Goal: Task Accomplishment & Management: Use online tool/utility

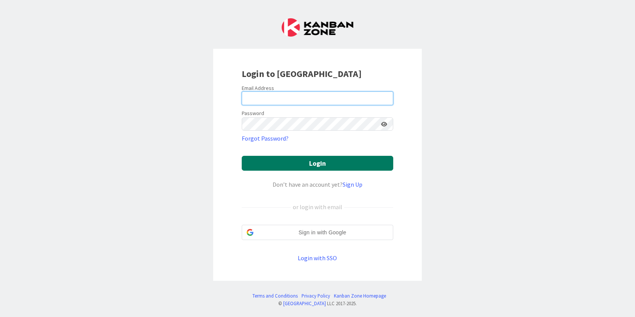
type input "[PERSON_NAME][EMAIL_ADDRESS][PERSON_NAME][DOMAIN_NAME]"
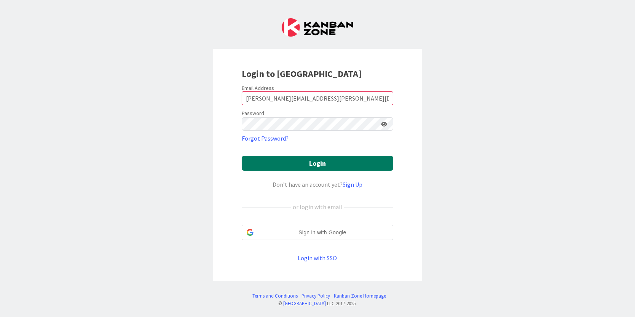
click at [300, 159] on button "Login" at bounding box center [317, 163] width 151 height 15
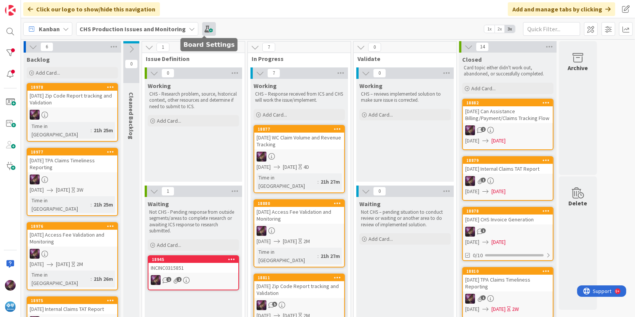
click at [203, 31] on span at bounding box center [209, 29] width 14 height 14
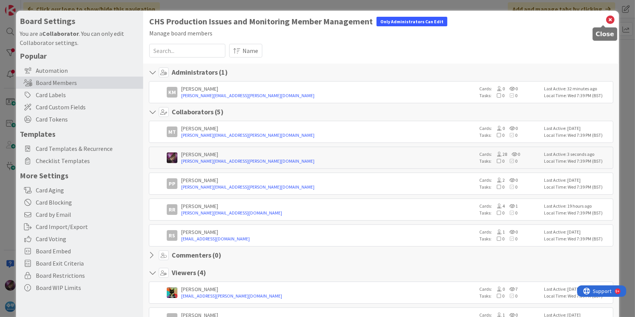
drag, startPoint x: 604, startPoint y: 21, endPoint x: 580, endPoint y: 21, distance: 24.0
click at [605, 21] on icon at bounding box center [610, 19] width 10 height 11
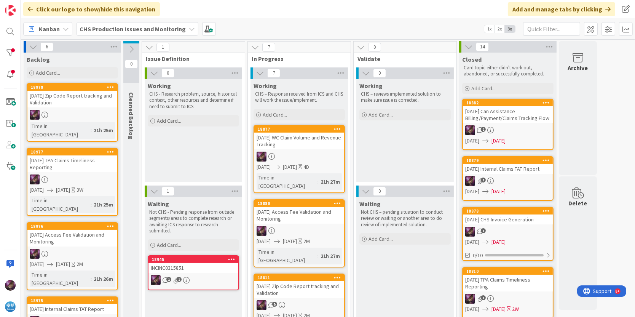
click at [100, 29] on b "CHS Production Issues and Monitoring" at bounding box center [133, 29] width 106 height 8
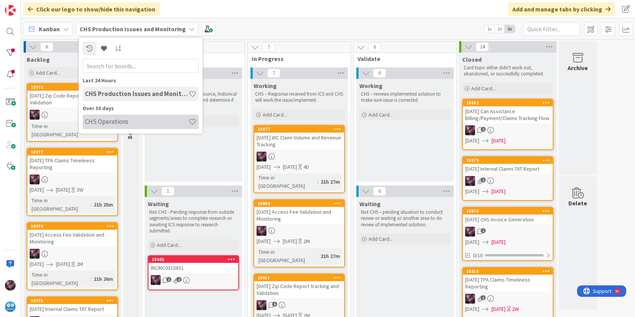
click at [96, 123] on h4 "CHS Operations" at bounding box center [136, 122] width 103 height 8
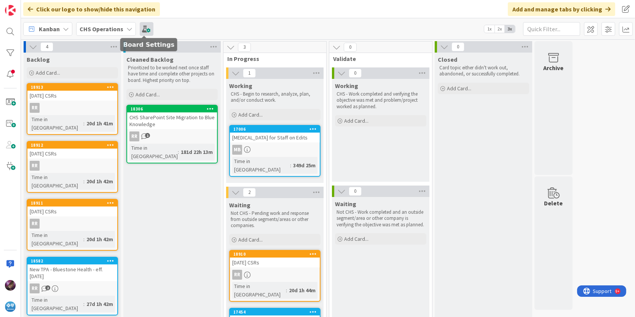
click at [145, 27] on span at bounding box center [147, 29] width 14 height 14
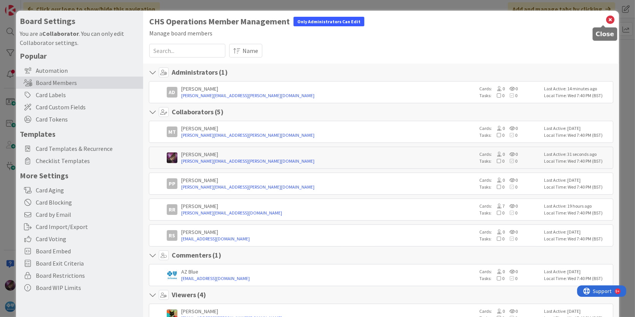
click at [605, 21] on icon at bounding box center [610, 19] width 10 height 11
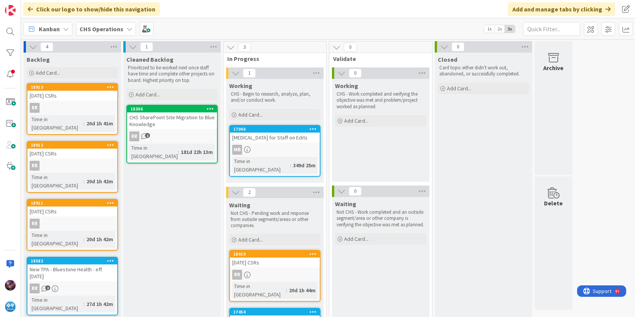
click at [102, 28] on b "CHS Operations" at bounding box center [102, 29] width 44 height 8
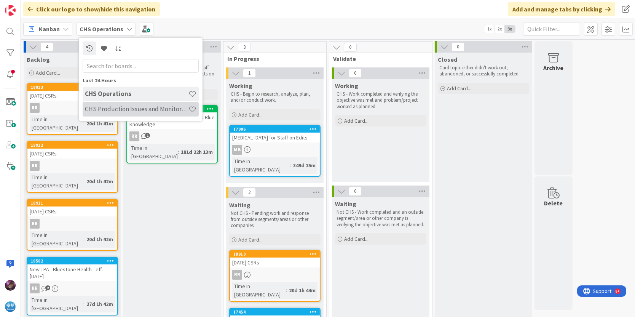
click at [111, 107] on h4 "CHS Production Issues and Monitoring" at bounding box center [136, 109] width 103 height 8
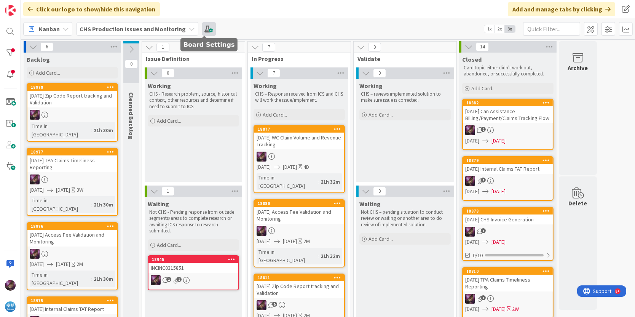
click at [202, 29] on span at bounding box center [209, 29] width 14 height 14
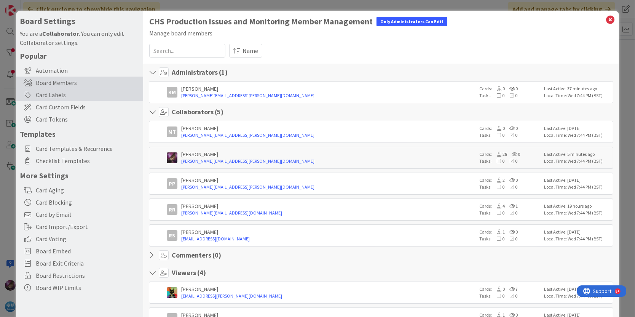
click at [52, 94] on div "Card Labels" at bounding box center [79, 95] width 127 height 12
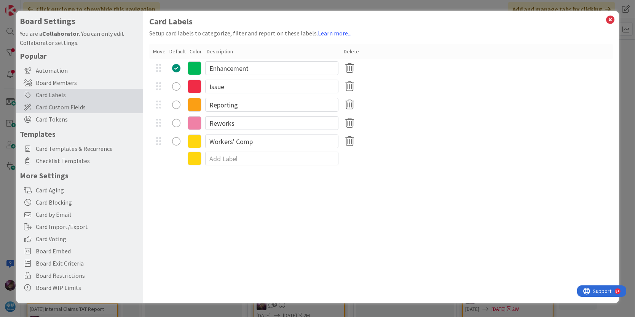
click at [59, 109] on span "Card Custom Fields" at bounding box center [87, 106] width 103 height 9
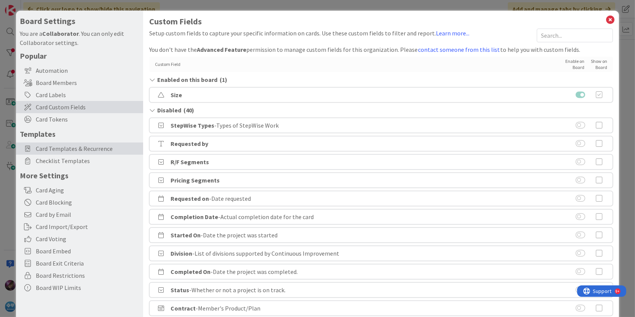
click at [66, 149] on span "Card Templates & Recurrence" at bounding box center [87, 148] width 103 height 9
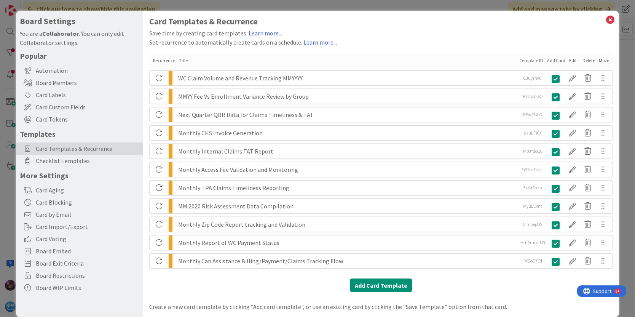
click at [474, 95] on div "MMYY Fee Vs Enrollment Variance Review by Group" at bounding box center [347, 96] width 339 height 14
click at [581, 99] on icon at bounding box center [587, 96] width 15 height 13
click at [512, 125] on button "Delete" at bounding box center [518, 126] width 29 height 14
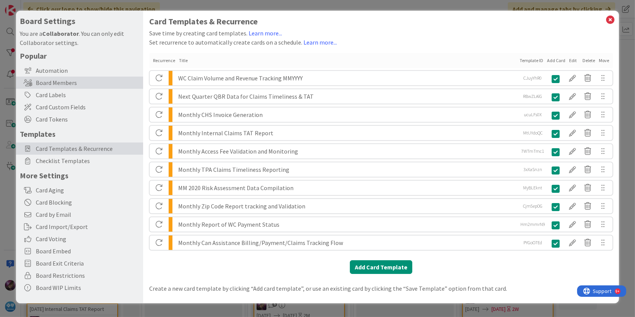
click at [39, 85] on div "Board Members" at bounding box center [79, 82] width 127 height 12
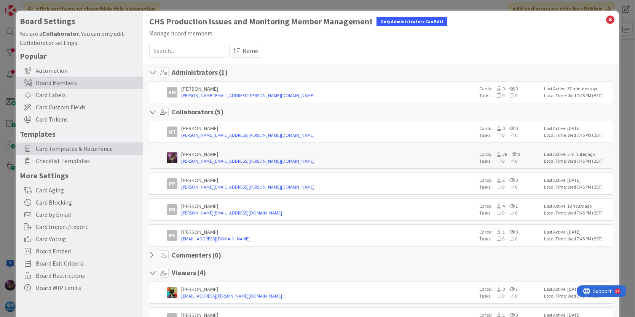
click at [80, 150] on span "Card Templates & Recurrence" at bounding box center [87, 148] width 103 height 9
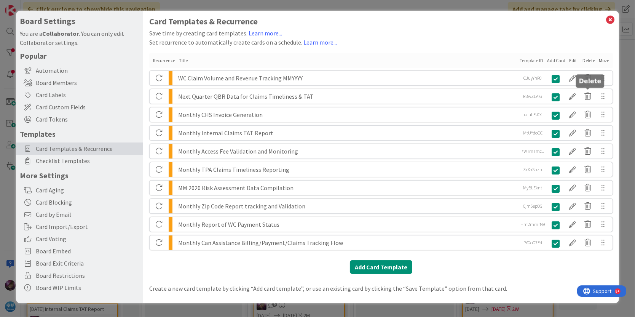
click at [586, 96] on icon at bounding box center [587, 96] width 15 height 13
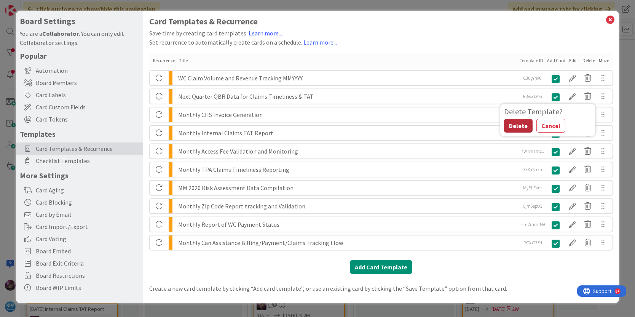
click at [504, 127] on button "Delete" at bounding box center [518, 126] width 29 height 14
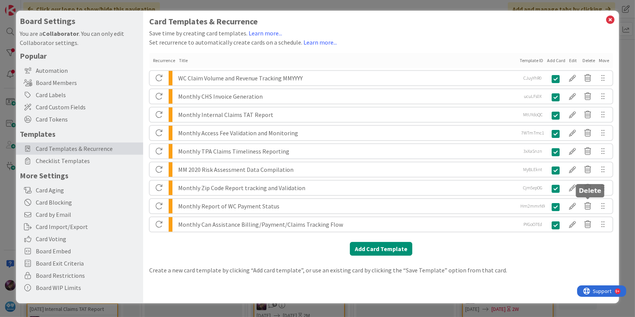
click at [588, 206] on icon at bounding box center [587, 205] width 15 height 13
click at [514, 234] on button "Delete" at bounding box center [518, 235] width 29 height 14
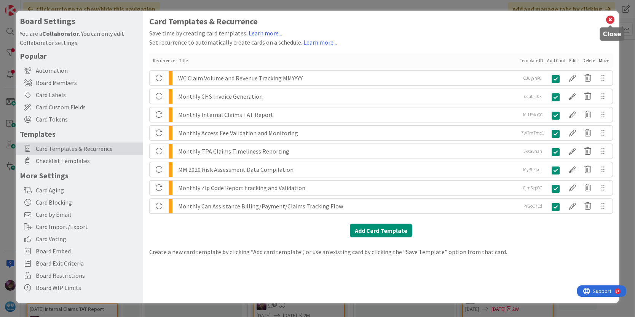
click at [610, 17] on icon at bounding box center [610, 19] width 10 height 11
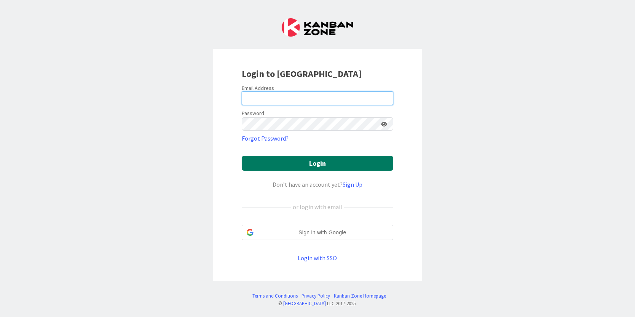
type input "[PERSON_NAME][EMAIL_ADDRESS][PERSON_NAME][DOMAIN_NAME]"
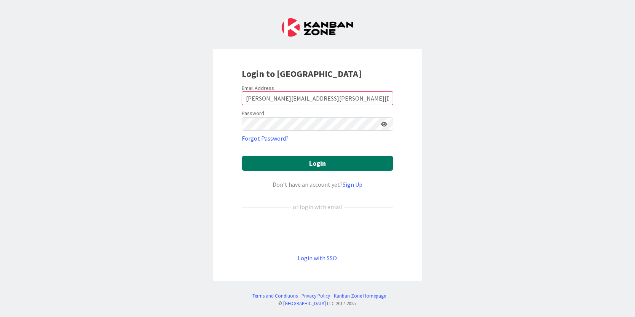
click at [318, 162] on button "Login" at bounding box center [317, 163] width 151 height 15
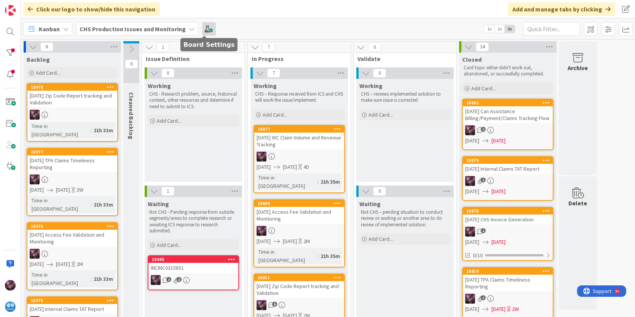
click at [204, 29] on span at bounding box center [209, 29] width 14 height 14
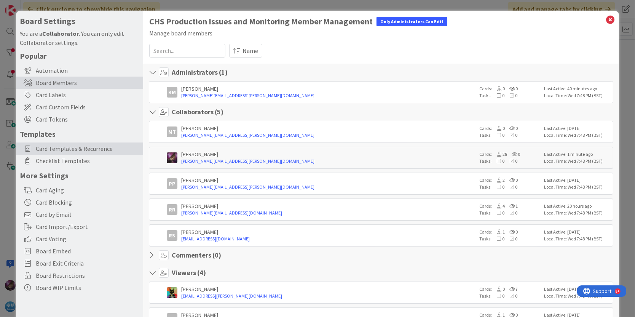
click at [67, 146] on span "Card Templates & Recurrence" at bounding box center [87, 148] width 103 height 9
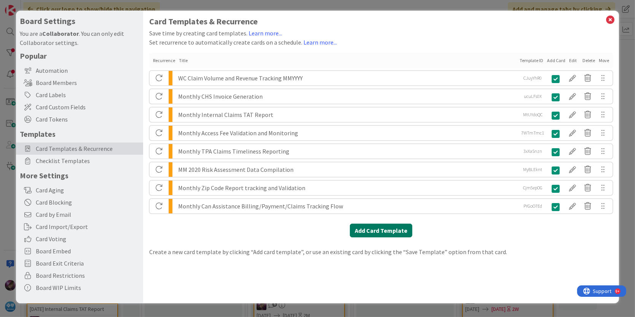
click at [375, 231] on button "Add Card Template" at bounding box center [381, 230] width 62 height 14
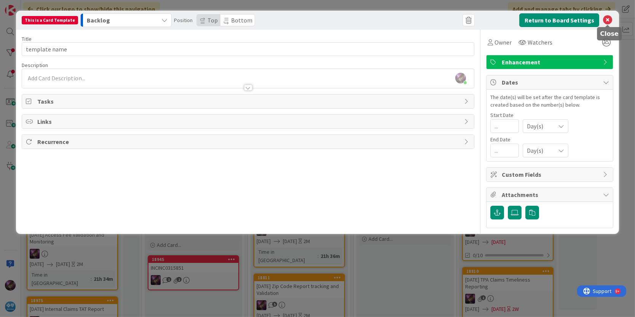
click at [608, 18] on icon at bounding box center [607, 20] width 9 height 9
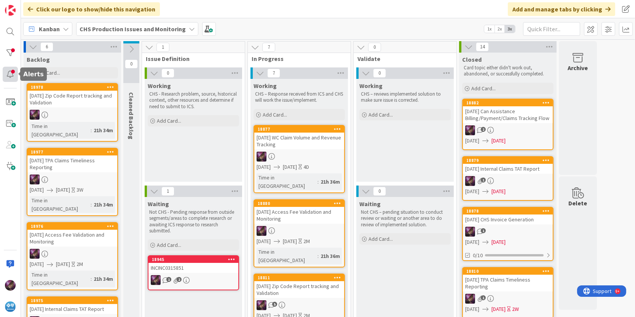
click at [9, 75] on div at bounding box center [10, 74] width 15 height 15
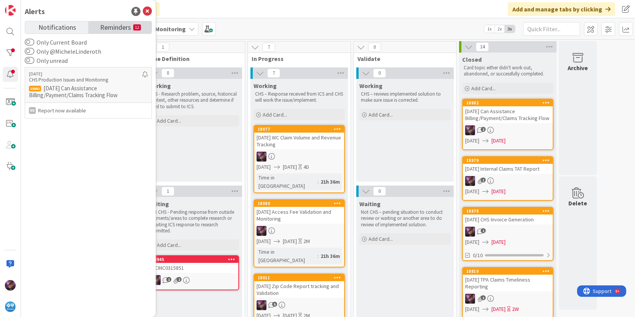
click at [139, 29] on small "12" at bounding box center [137, 27] width 8 height 6
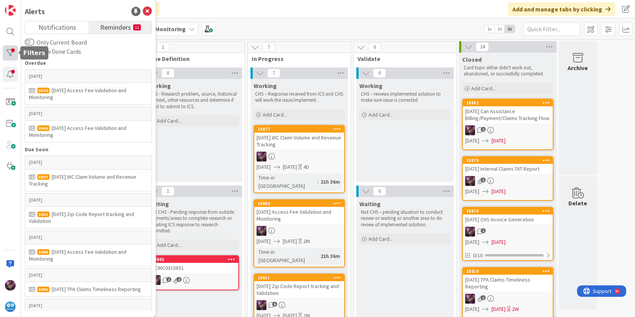
click at [10, 51] on div at bounding box center [10, 52] width 15 height 15
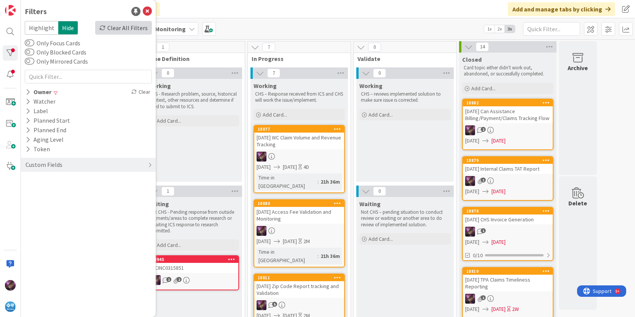
click at [136, 26] on div "Clear All Filters" at bounding box center [123, 28] width 57 height 14
click at [11, 72] on div at bounding box center [10, 74] width 15 height 15
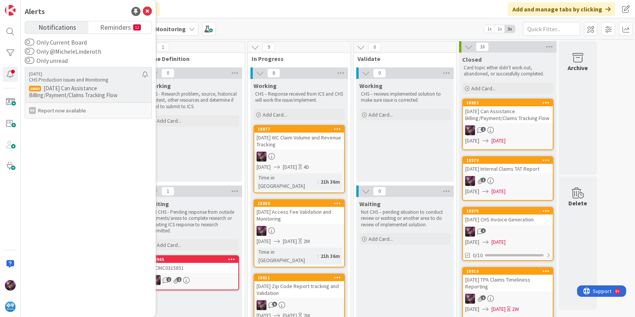
click at [83, 79] on p "CHS Production Issues and Monitoring" at bounding box center [85, 79] width 113 height 7
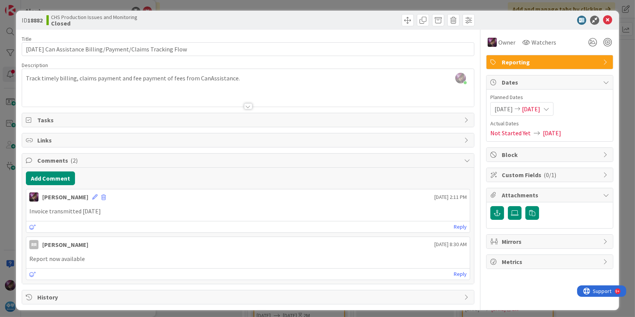
click at [605, 20] on div at bounding box center [545, 20] width 135 height 9
click at [603, 19] on icon at bounding box center [607, 20] width 9 height 9
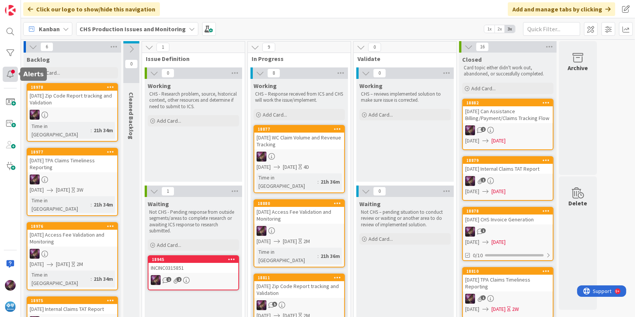
click at [15, 73] on div at bounding box center [10, 74] width 15 height 15
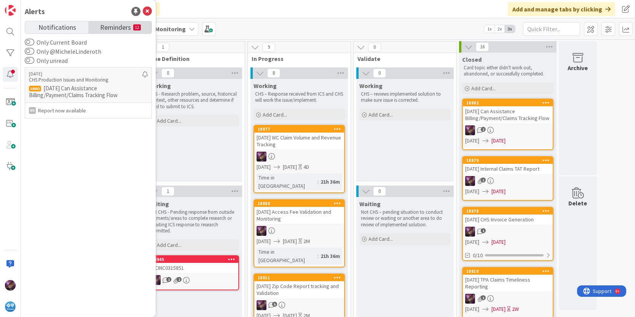
click at [128, 24] on span "Reminders" at bounding box center [115, 26] width 31 height 11
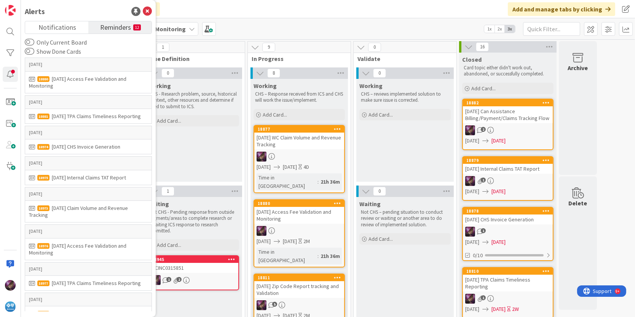
scroll to position [202, 0]
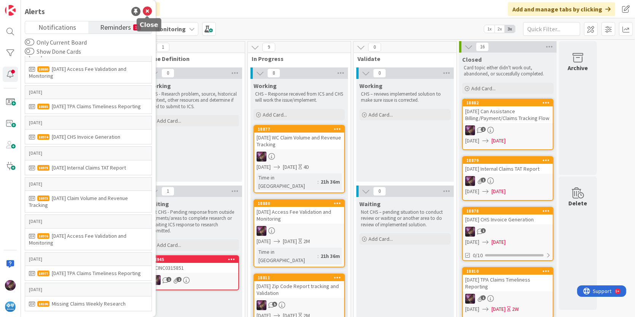
click at [151, 11] on icon at bounding box center [147, 11] width 9 height 9
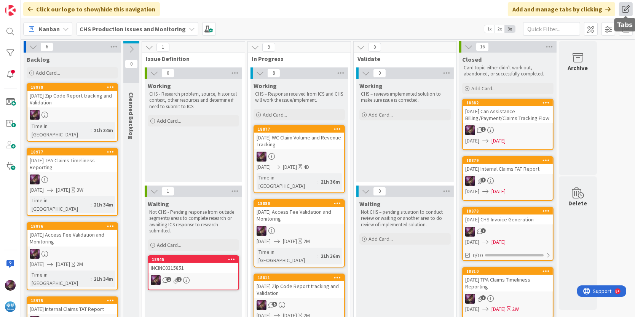
click at [628, 9] on span at bounding box center [626, 9] width 14 height 14
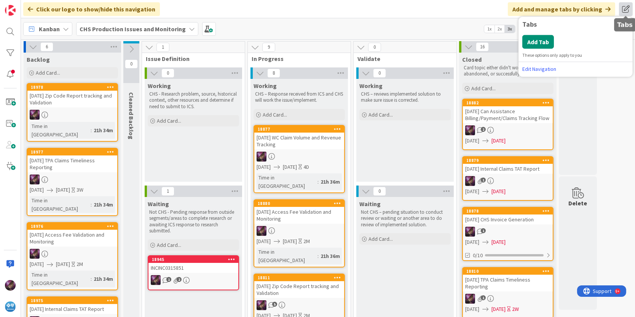
click at [628, 9] on span at bounding box center [626, 9] width 14 height 14
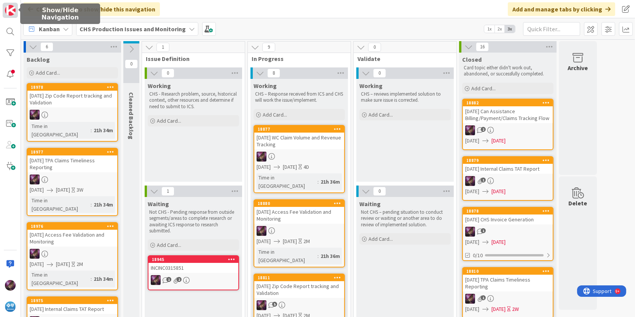
click at [11, 5] on img at bounding box center [10, 10] width 11 height 11
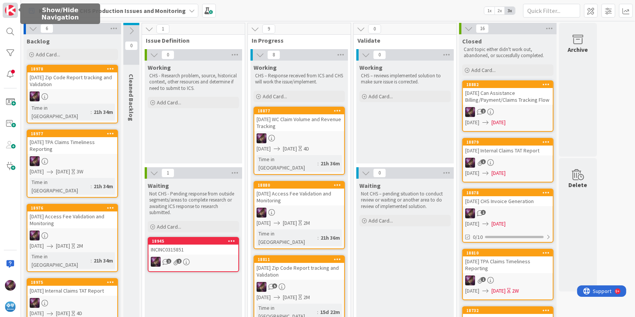
click at [11, 6] on img at bounding box center [10, 10] width 11 height 11
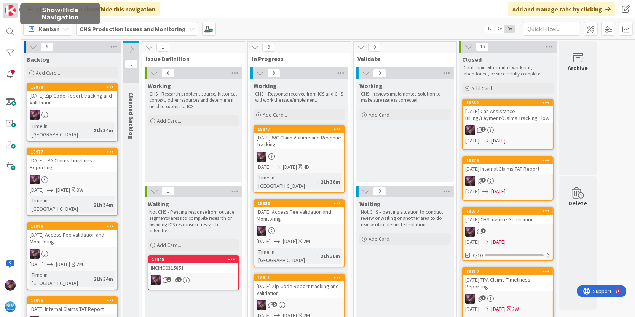
click at [11, 6] on img at bounding box center [10, 10] width 11 height 11
